Goal: Transaction & Acquisition: Book appointment/travel/reservation

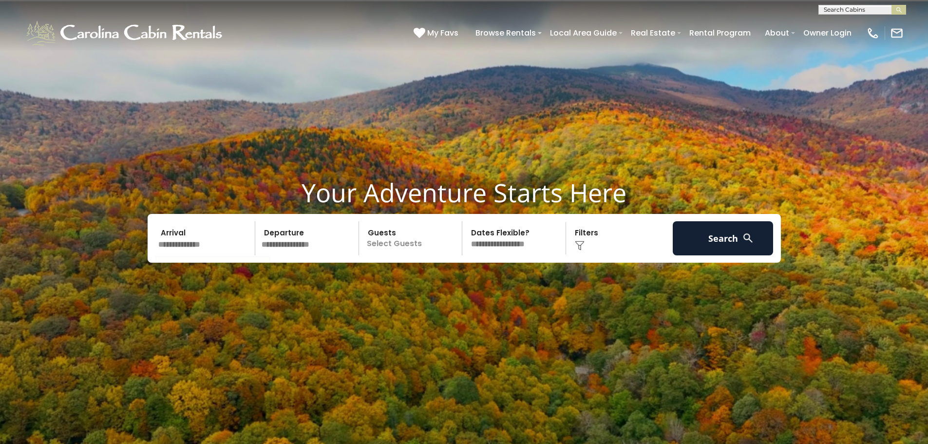
click at [199, 244] on input "text" at bounding box center [205, 238] width 101 height 34
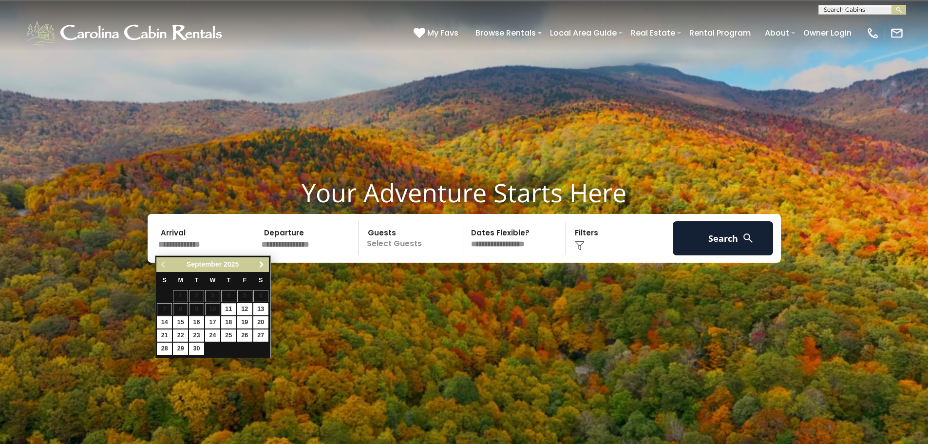
click at [261, 266] on span "Next" at bounding box center [262, 264] width 8 height 8
click at [262, 267] on span "Next" at bounding box center [262, 264] width 8 height 8
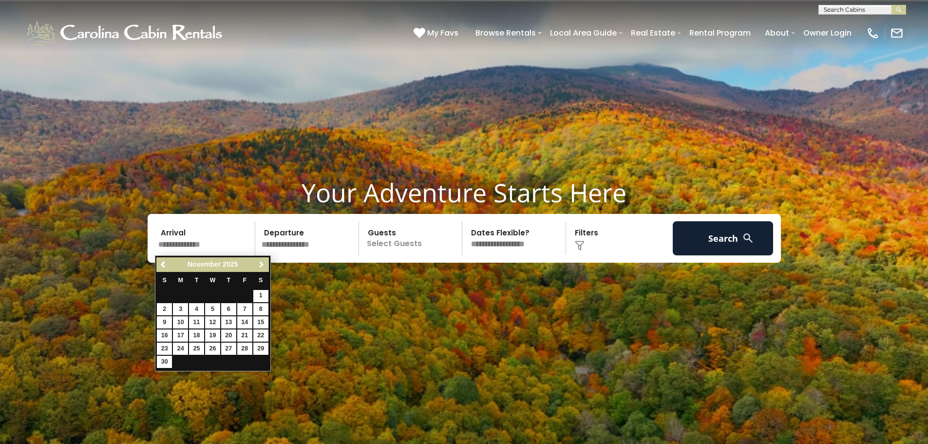
click at [262, 267] on span "Next" at bounding box center [262, 264] width 8 height 8
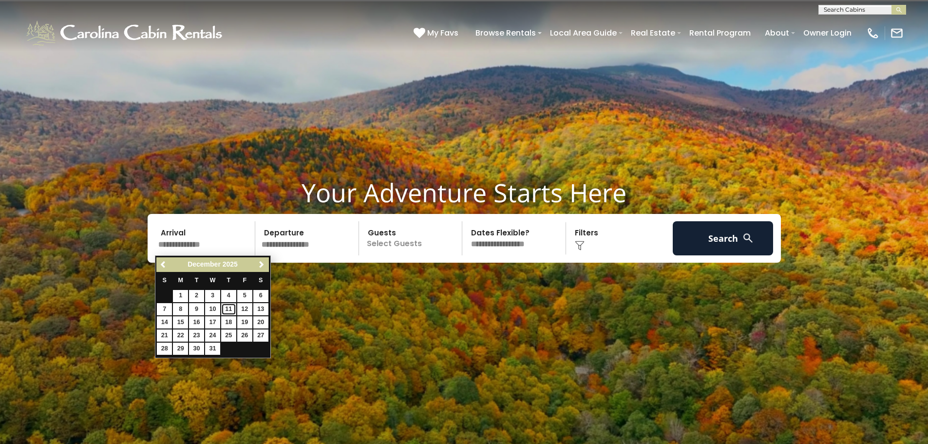
click at [228, 308] on link "11" at bounding box center [228, 309] width 15 height 12
type input "********"
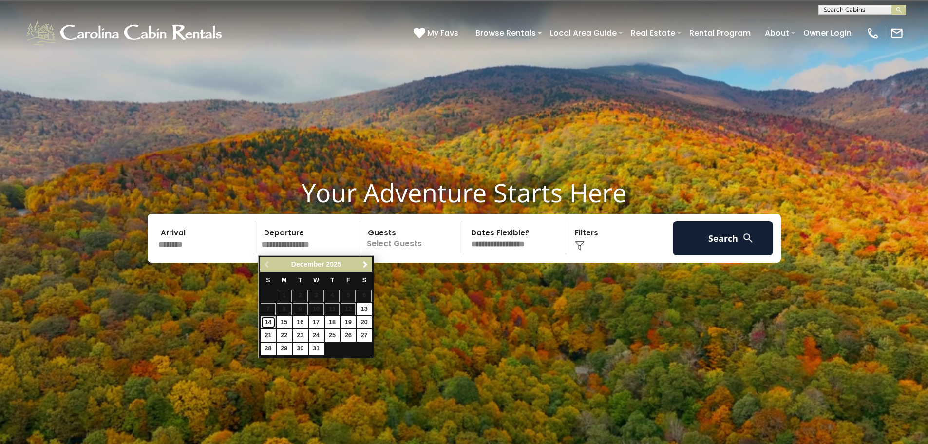
click at [268, 322] on link "14" at bounding box center [267, 322] width 15 height 12
type input "********"
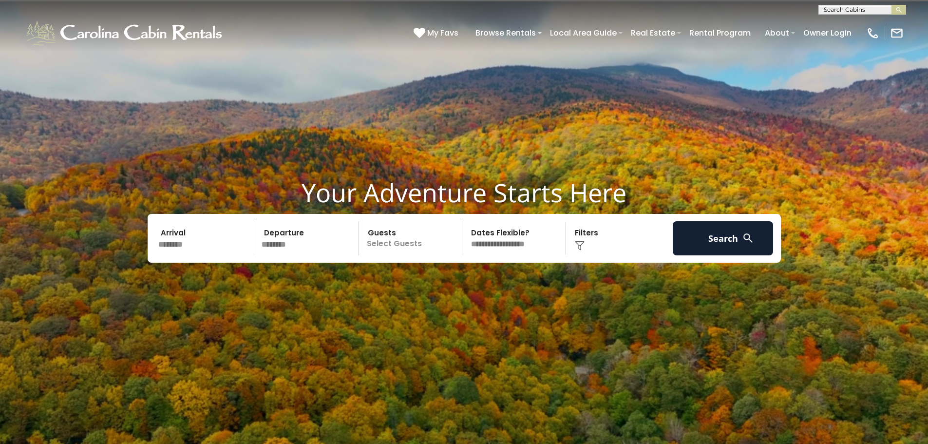
click at [389, 244] on p "Select Guests" at bounding box center [412, 238] width 100 height 34
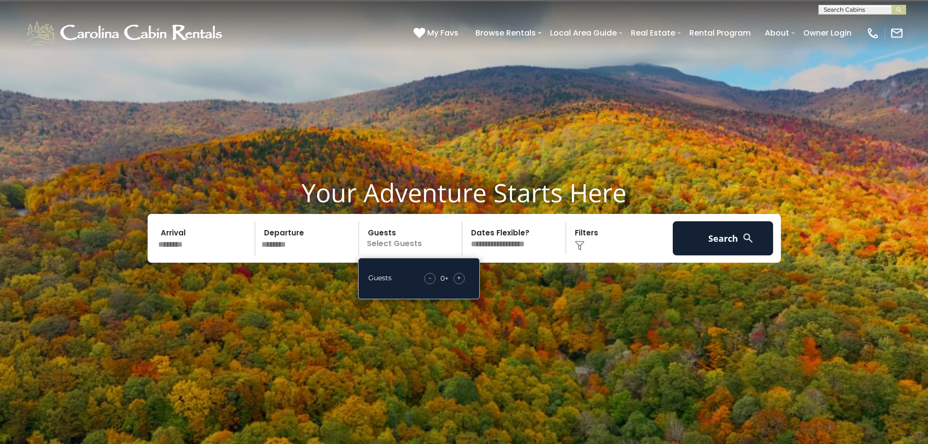
click at [459, 277] on span "+" at bounding box center [459, 278] width 4 height 10
click at [459, 276] on span "+" at bounding box center [459, 278] width 4 height 10
click at [508, 245] on select "**********" at bounding box center [515, 238] width 100 height 34
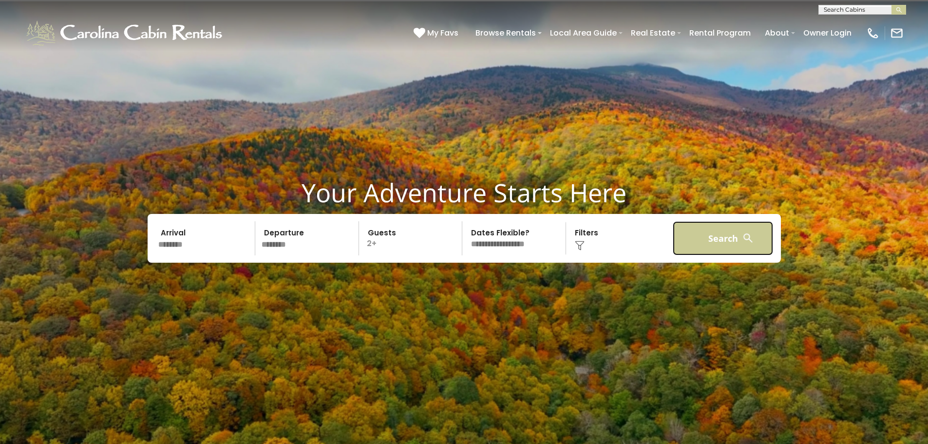
click at [711, 222] on button "Search" at bounding box center [722, 238] width 101 height 34
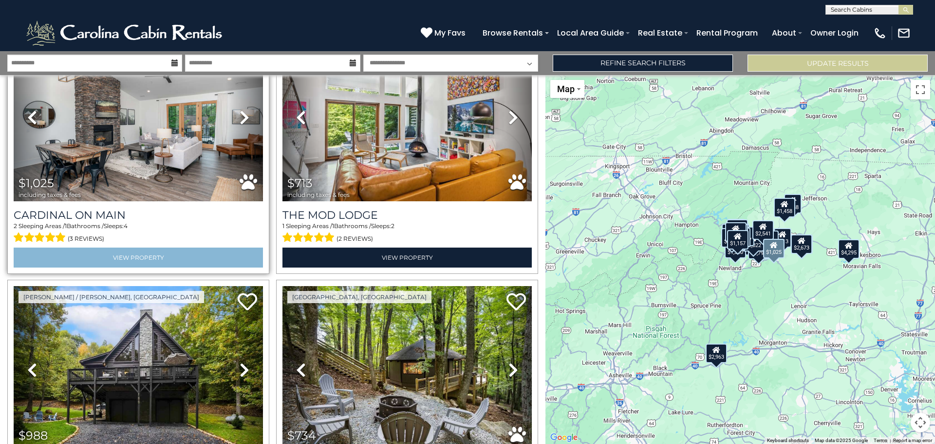
scroll to position [2434, 0]
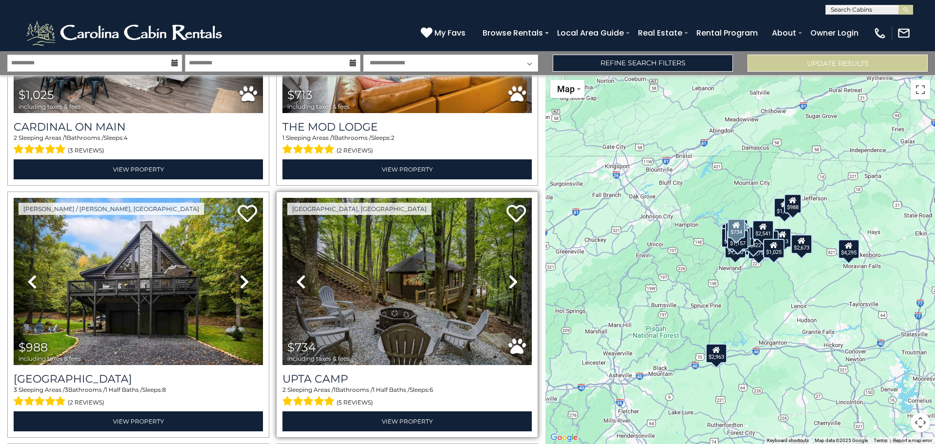
click at [501, 262] on link "Next" at bounding box center [512, 281] width 37 height 167
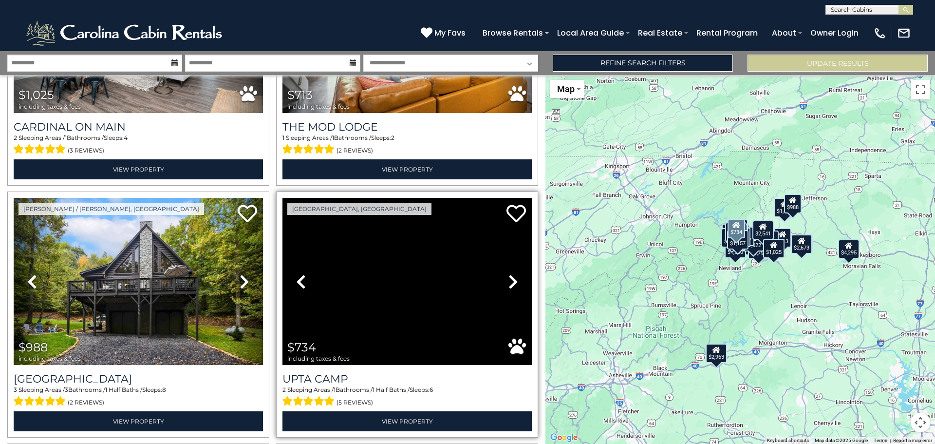
click at [500, 262] on link "Next" at bounding box center [512, 281] width 37 height 167
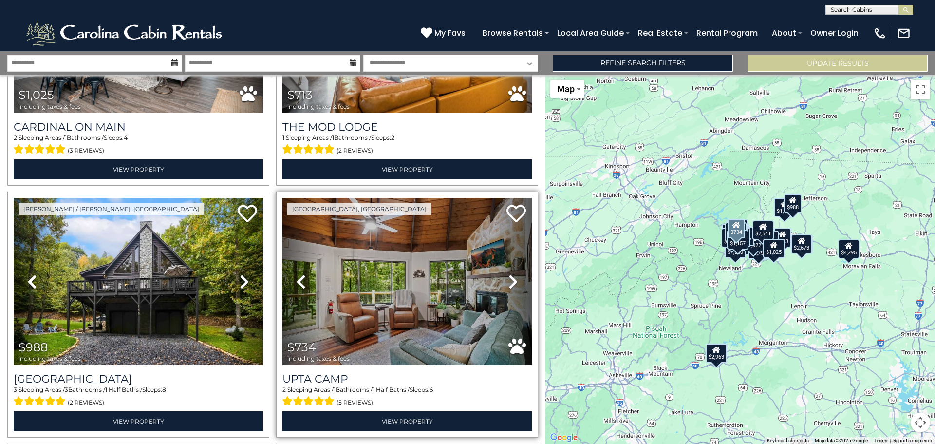
click at [500, 264] on link "Next" at bounding box center [512, 281] width 37 height 167
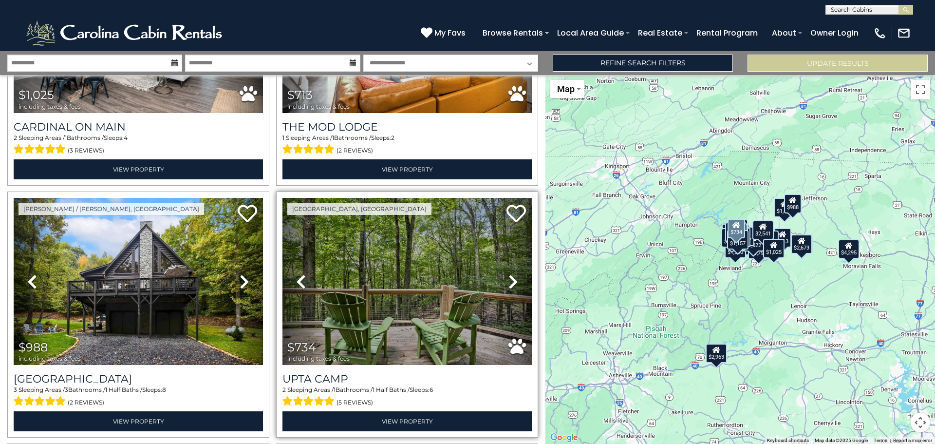
click at [501, 265] on link "Next" at bounding box center [512, 281] width 37 height 167
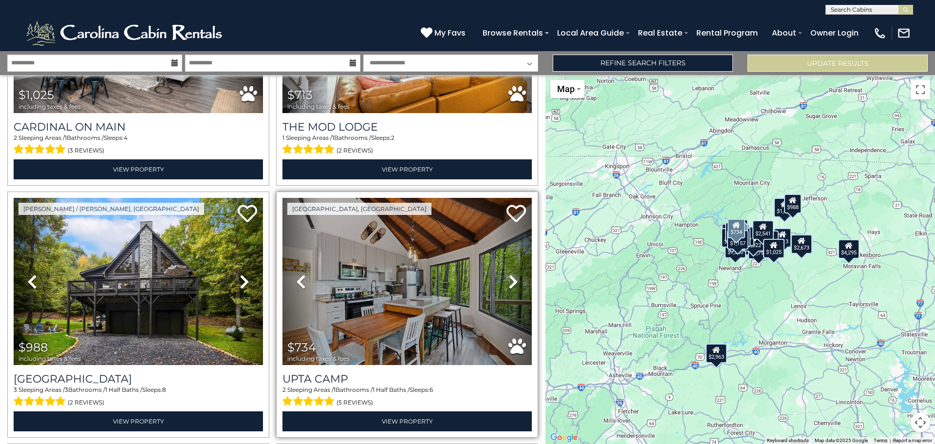
click at [508, 274] on icon at bounding box center [513, 282] width 10 height 16
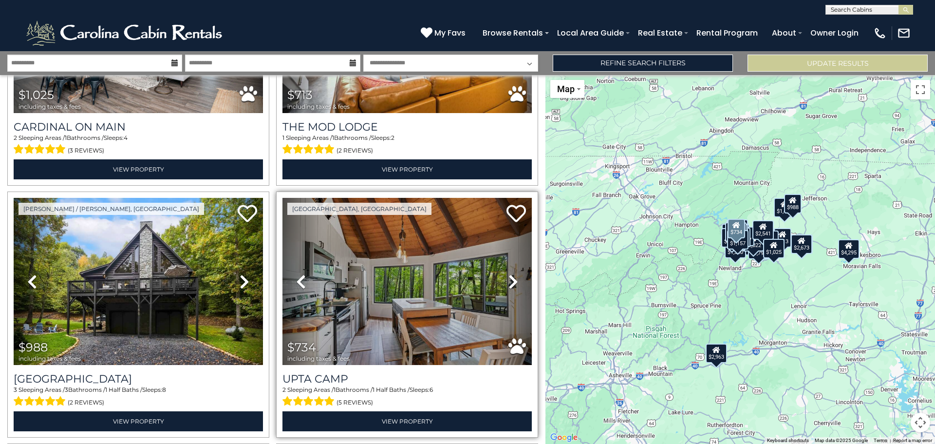
click at [508, 274] on icon at bounding box center [513, 282] width 10 height 16
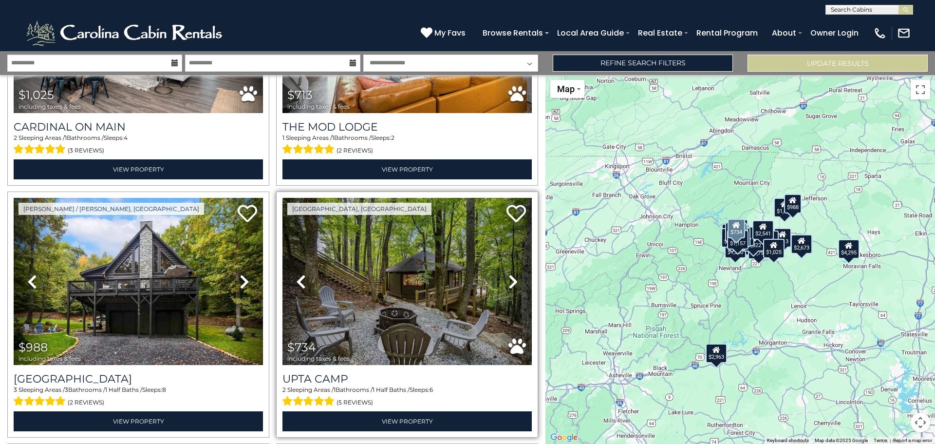
click at [508, 274] on icon at bounding box center [513, 282] width 10 height 16
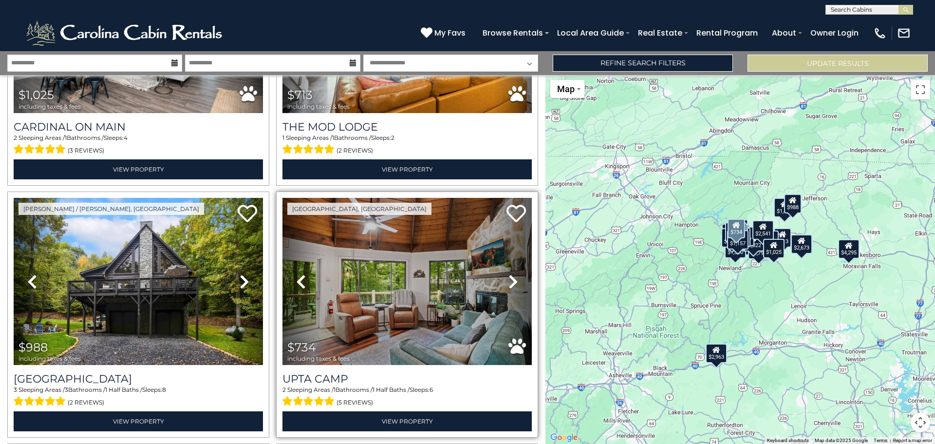
click at [508, 274] on icon at bounding box center [513, 282] width 10 height 16
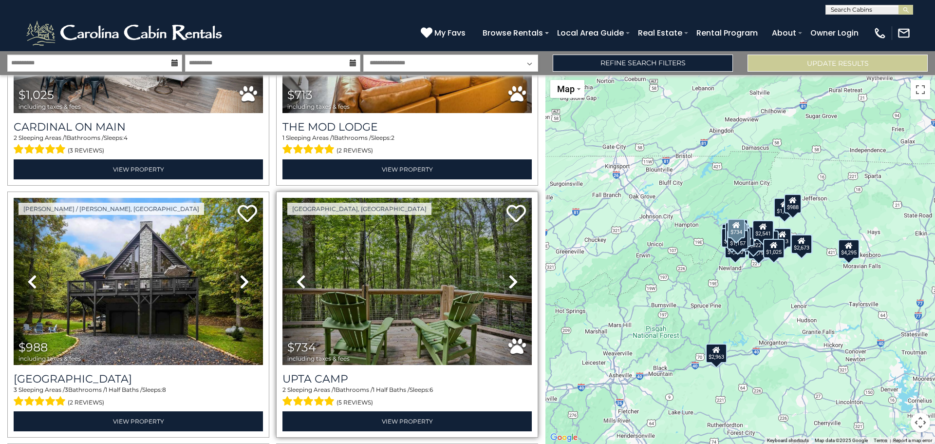
click at [508, 274] on icon at bounding box center [513, 282] width 10 height 16
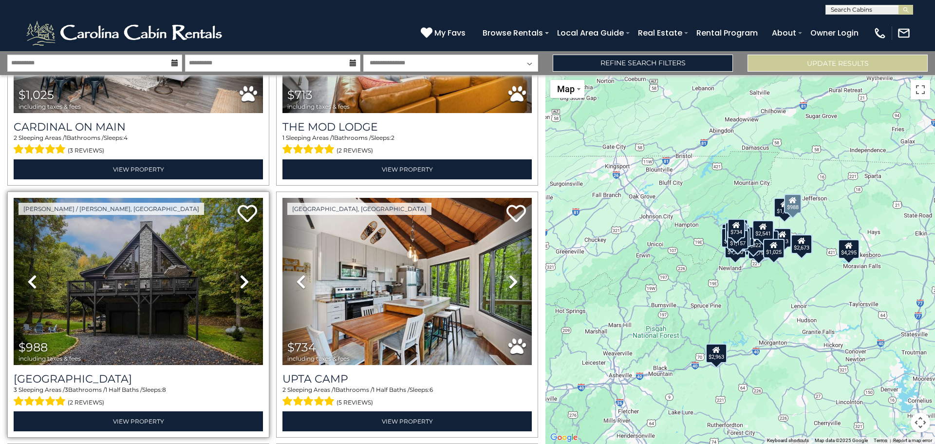
click at [246, 274] on icon at bounding box center [245, 282] width 10 height 16
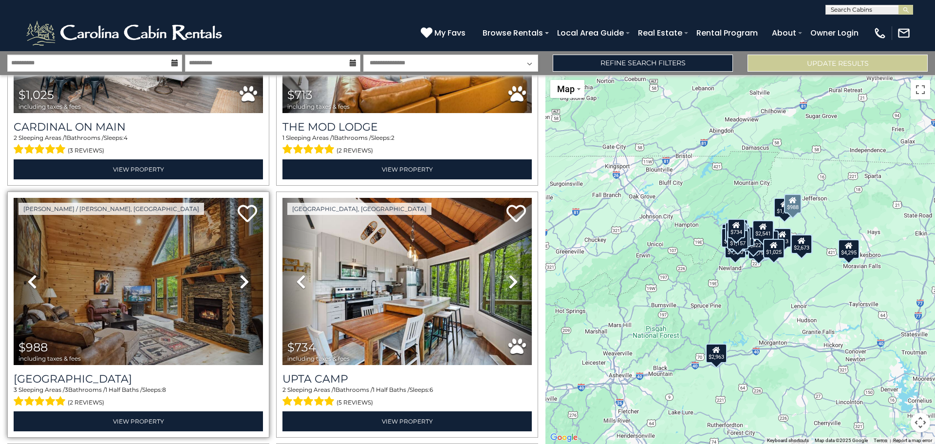
click at [248, 264] on link "Next" at bounding box center [243, 281] width 37 height 167
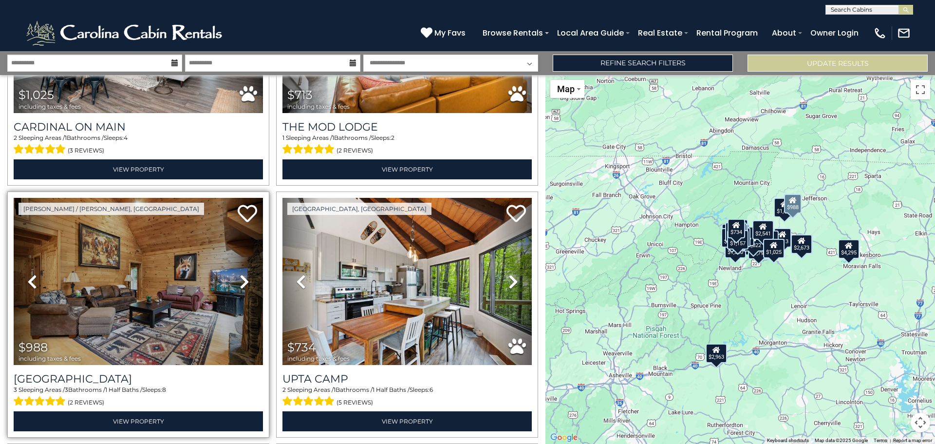
click at [248, 264] on link "Next" at bounding box center [243, 281] width 37 height 167
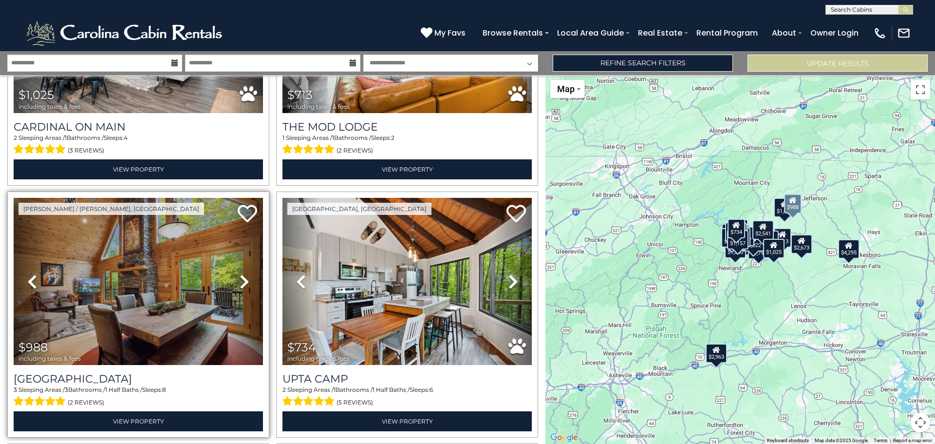
click at [248, 264] on link "Next" at bounding box center [243, 281] width 37 height 167
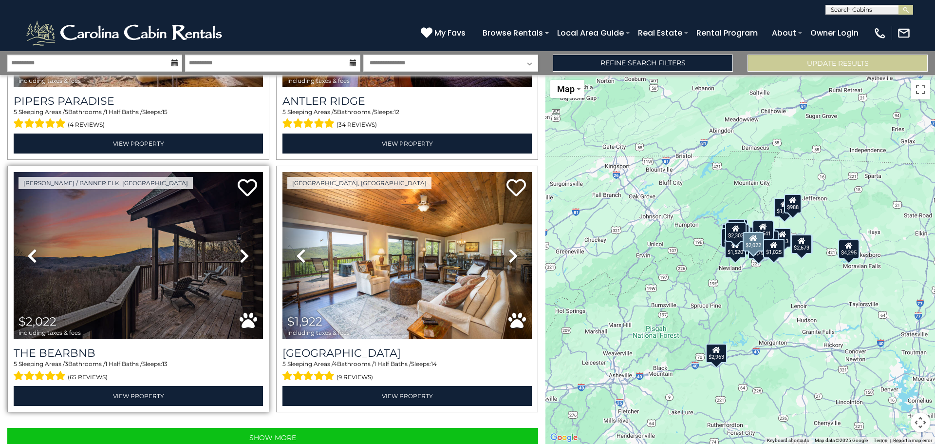
scroll to position [3471, 0]
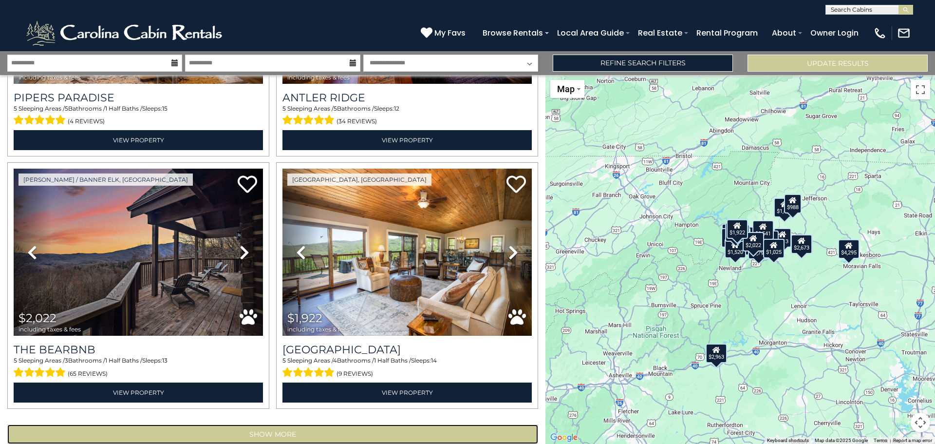
click at [310, 424] on button "Show More" at bounding box center [272, 433] width 531 height 19
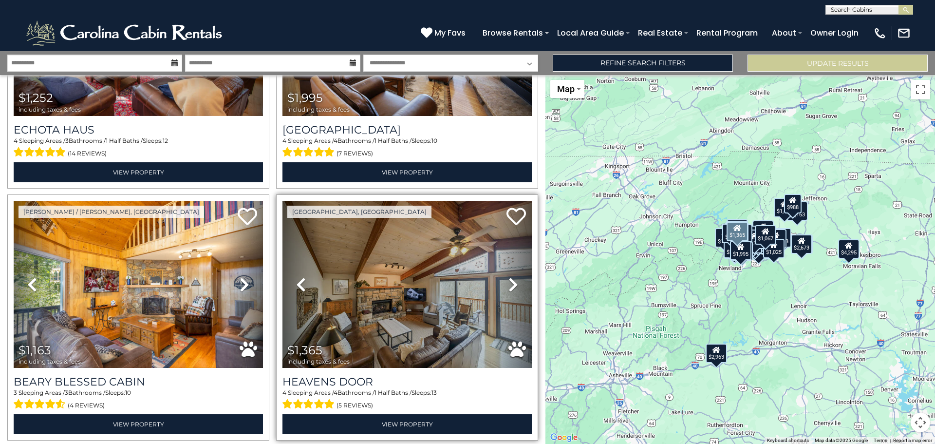
scroll to position [7225, 0]
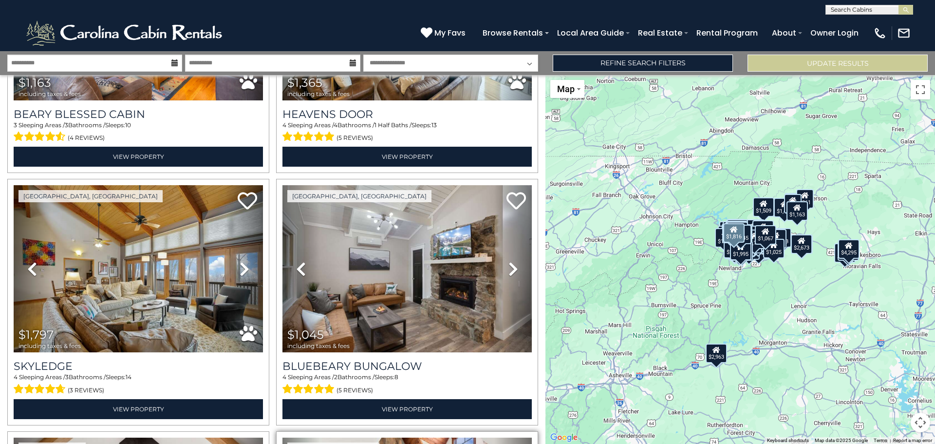
scroll to position [7468, 0]
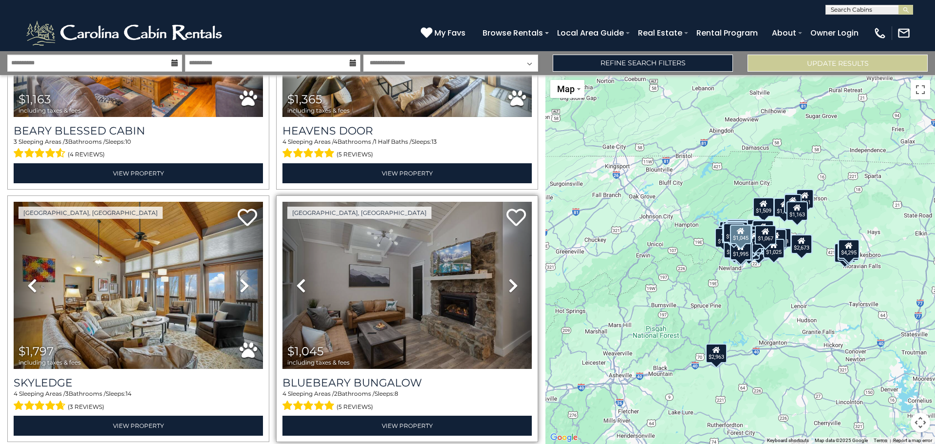
click at [508, 278] on icon at bounding box center [513, 286] width 10 height 16
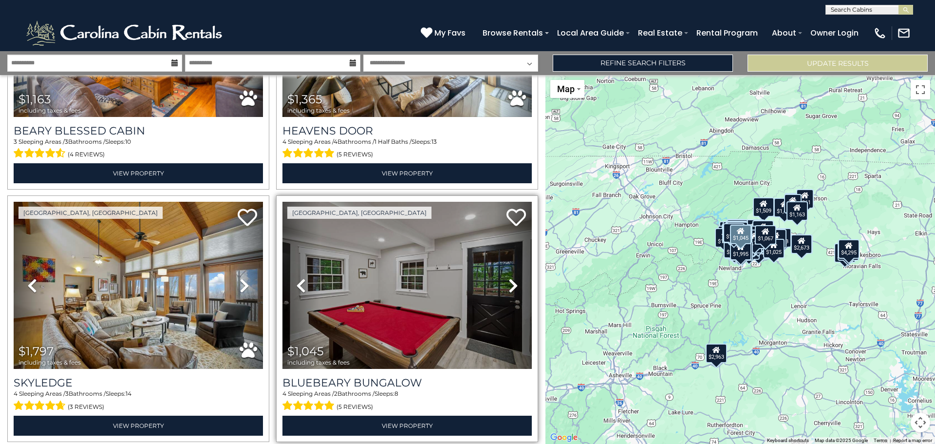
click at [508, 278] on icon at bounding box center [513, 286] width 10 height 16
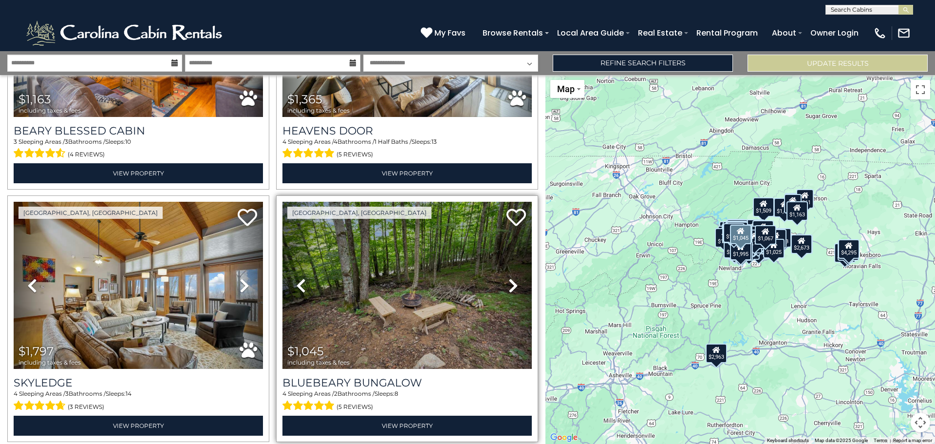
click at [508, 278] on icon at bounding box center [513, 286] width 10 height 16
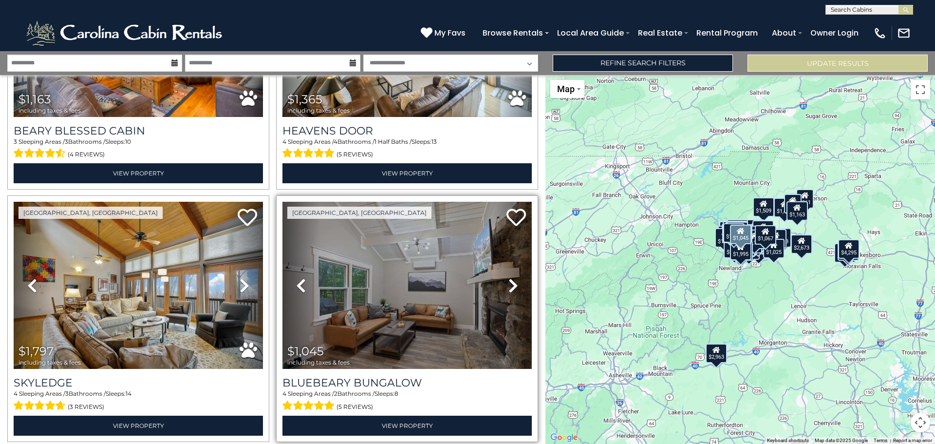
click at [508, 278] on icon at bounding box center [513, 286] width 10 height 16
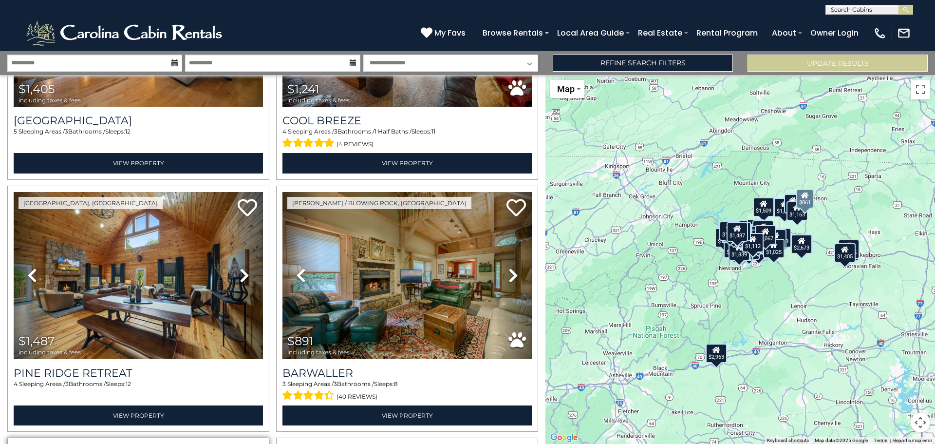
scroll to position [9221, 0]
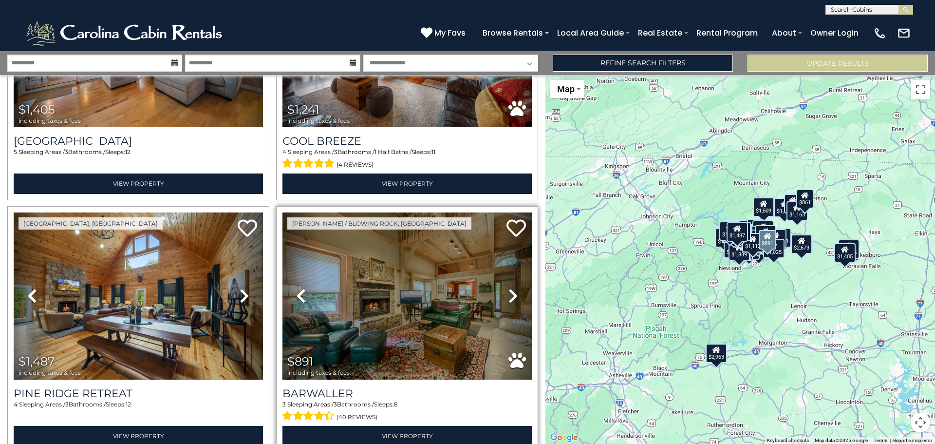
click at [511, 288] on icon at bounding box center [513, 296] width 10 height 16
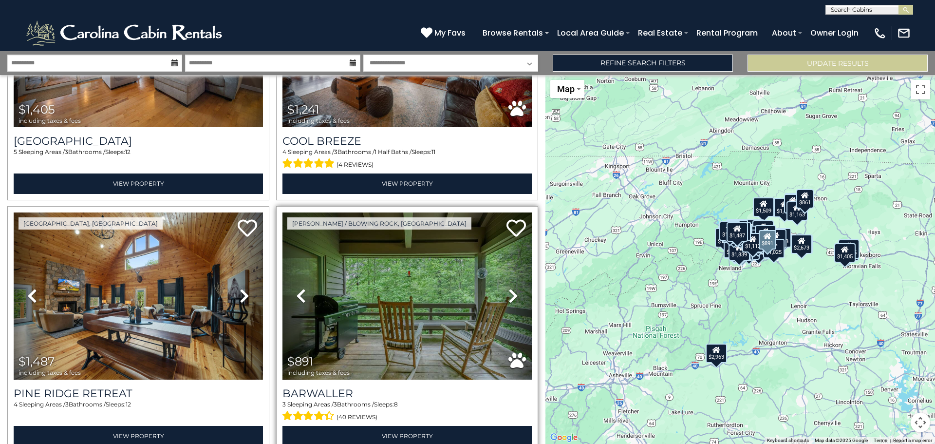
click at [510, 288] on icon at bounding box center [513, 296] width 10 height 16
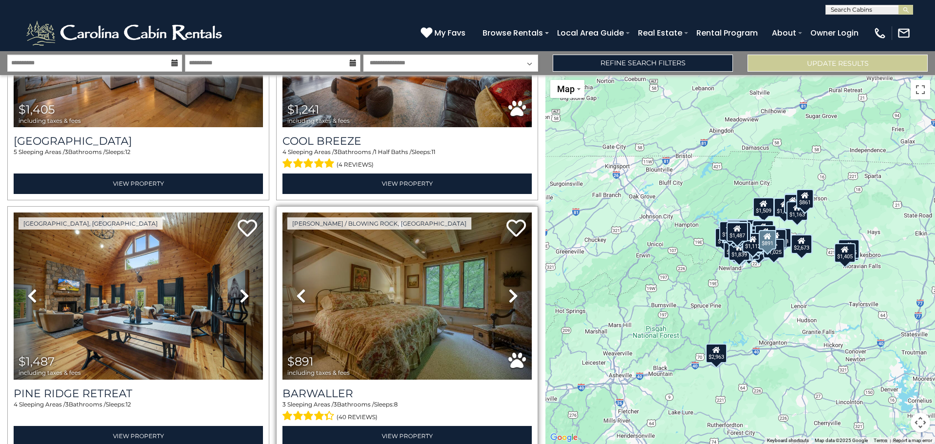
click at [509, 288] on icon at bounding box center [513, 296] width 10 height 16
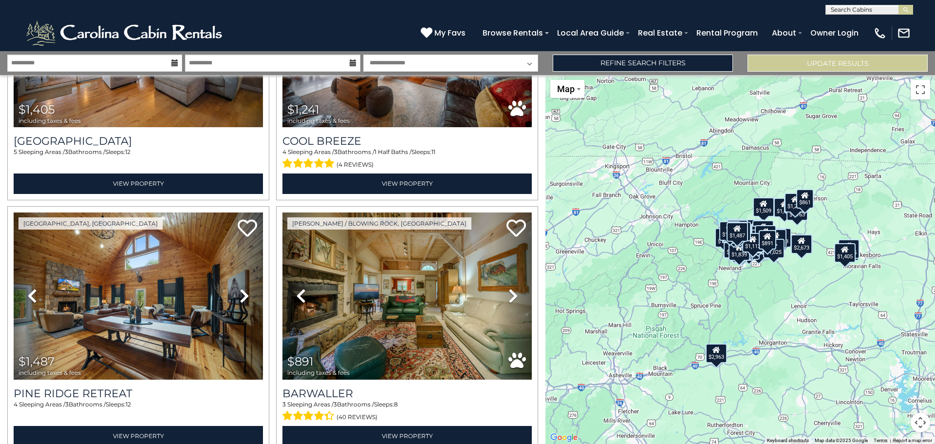
click at [424, 54] on div "**********" at bounding box center [467, 63] width 935 height 24
click at [425, 59] on select "**********" at bounding box center [450, 63] width 175 height 17
select select "*"
click at [363, 55] on select "**********" at bounding box center [450, 63] width 175 height 17
click at [810, 66] on button "Update Results" at bounding box center [837, 63] width 180 height 17
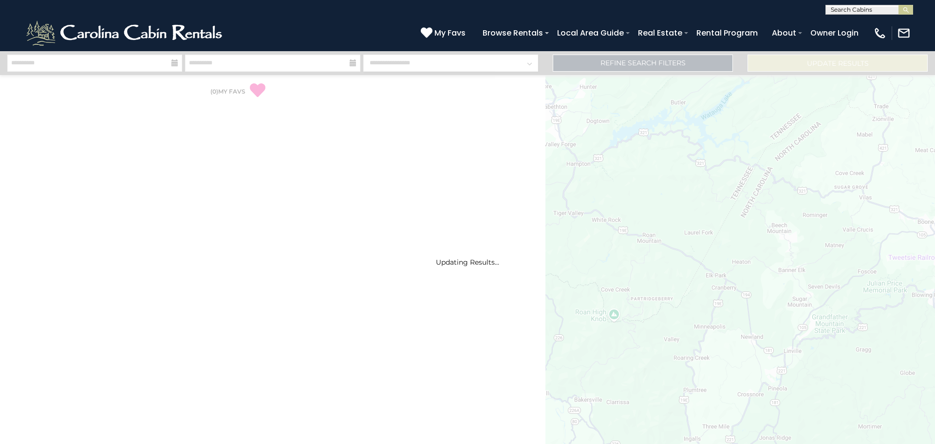
select select "*"
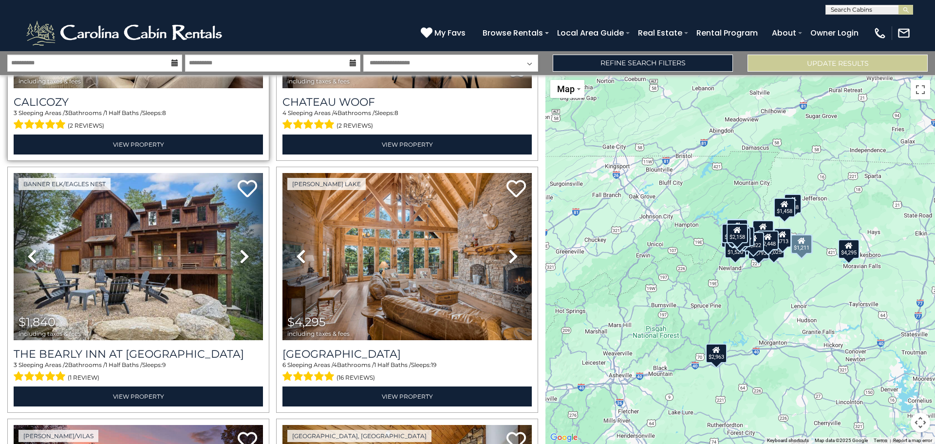
scroll to position [1461, 0]
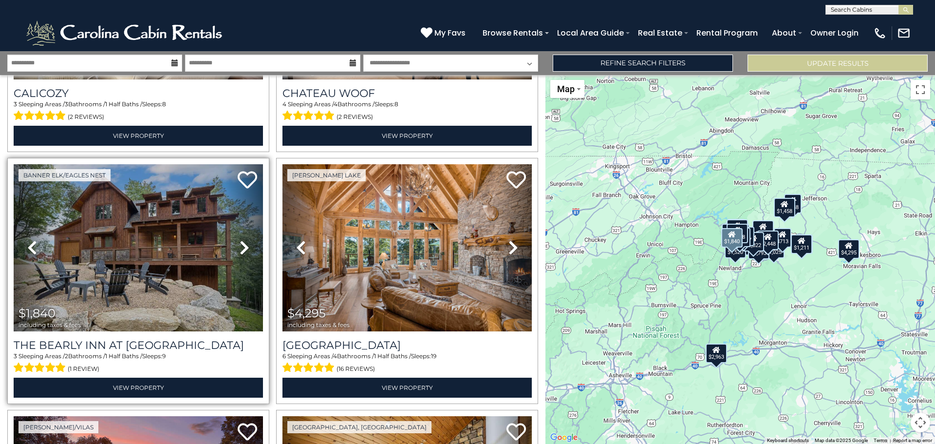
click at [245, 223] on link "Next" at bounding box center [243, 247] width 37 height 167
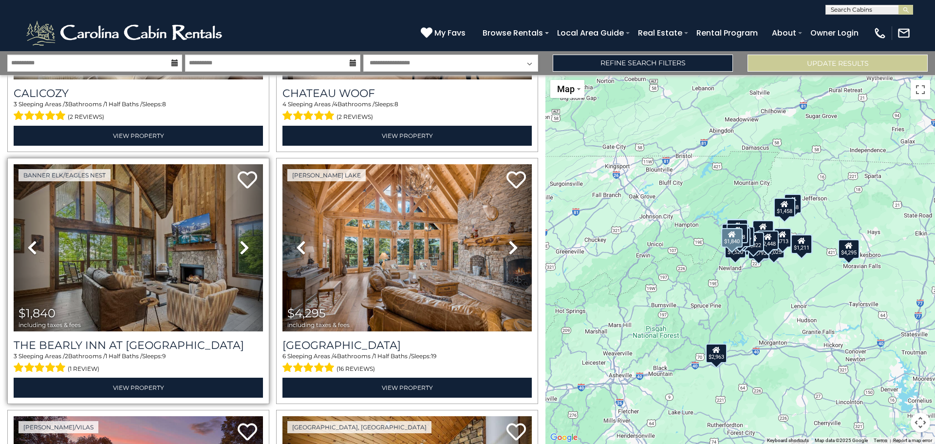
click at [245, 240] on icon at bounding box center [245, 248] width 10 height 16
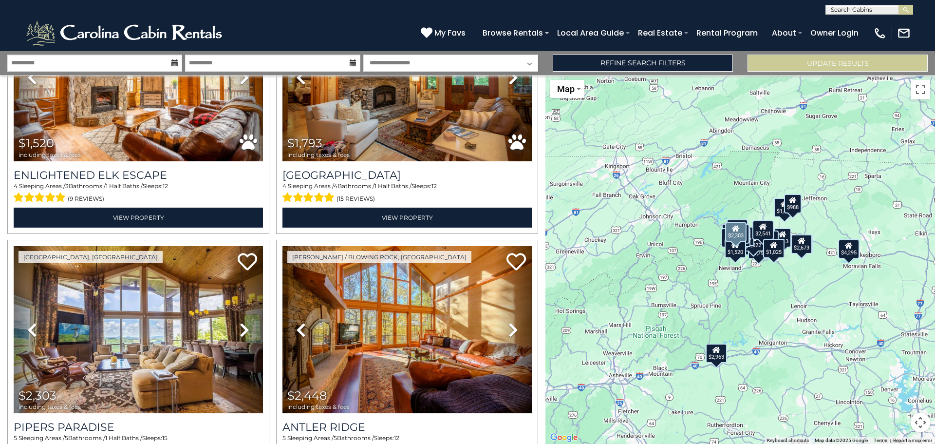
scroll to position [3165, 0]
